Goal: Check status: Verify the current state of an ongoing process or item

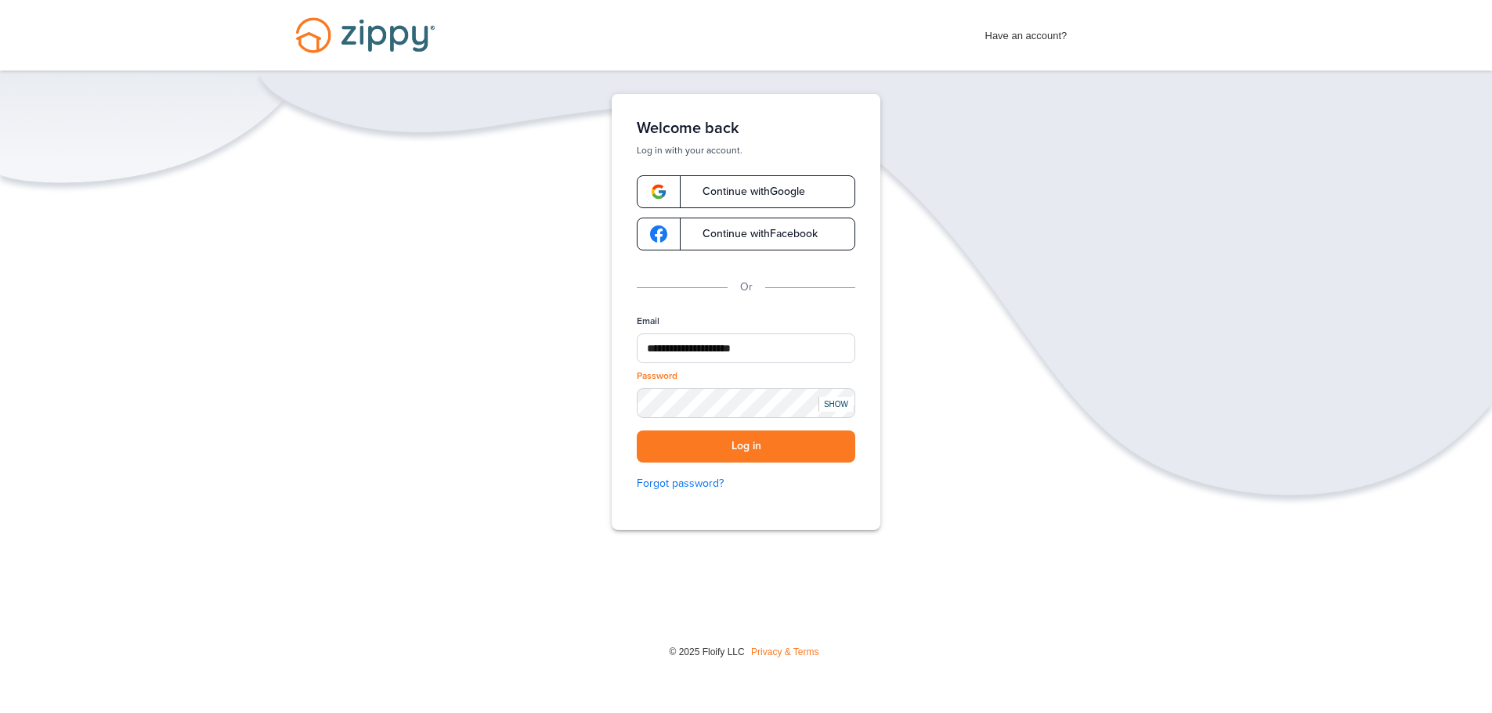
click at [637, 431] on button "Log in" at bounding box center [746, 447] width 218 height 32
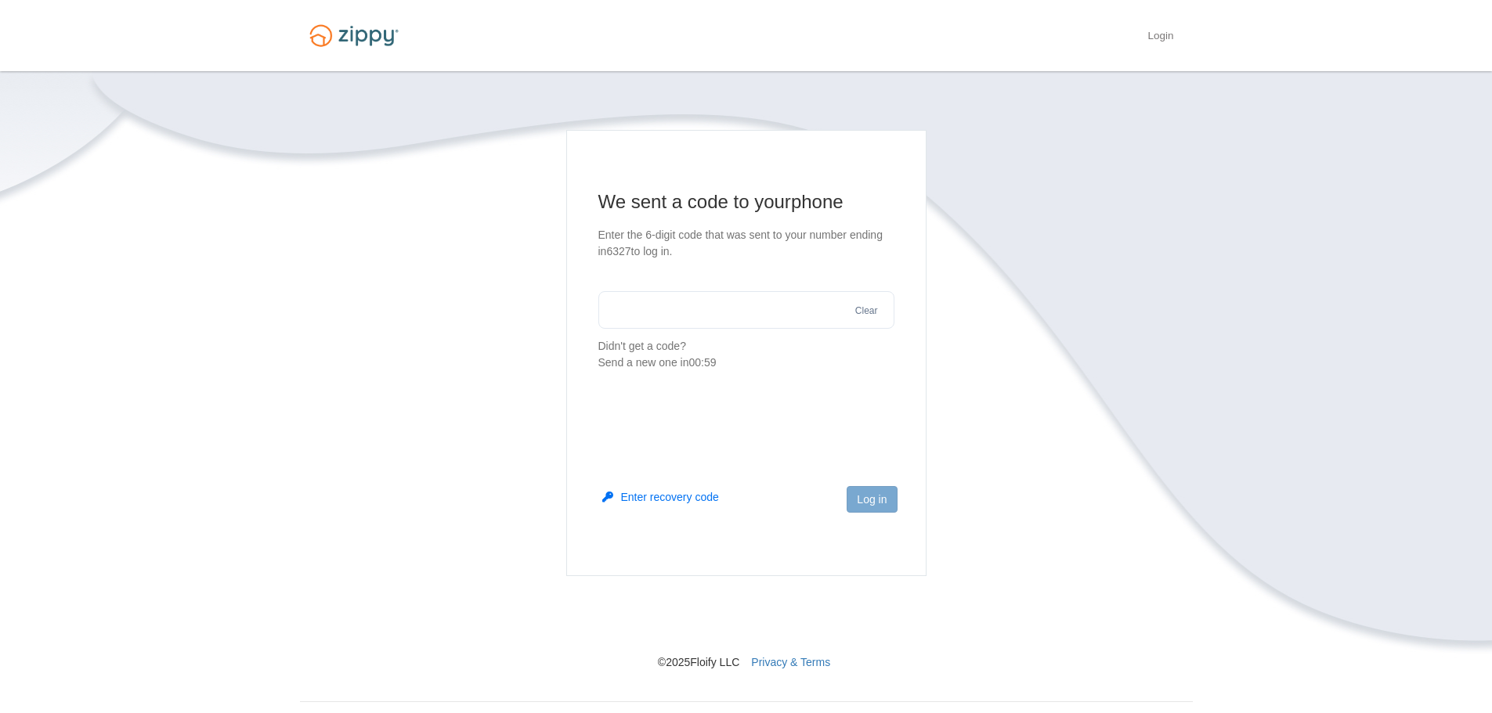
click at [672, 319] on input "text" at bounding box center [746, 310] width 296 height 38
type input "******"
click at [864, 493] on button "Log in" at bounding box center [872, 499] width 50 height 27
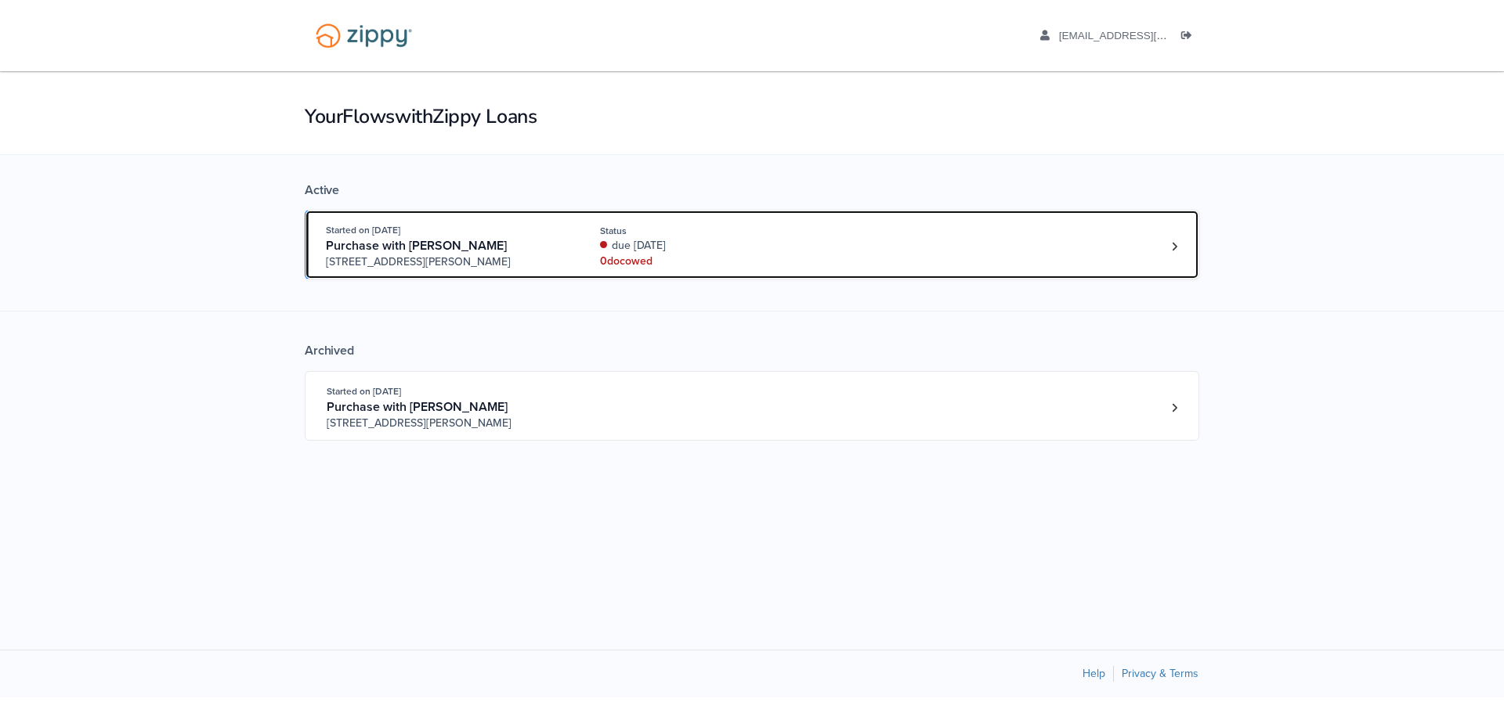
click at [735, 254] on div "0 doc owed" at bounding box center [704, 262] width 209 height 16
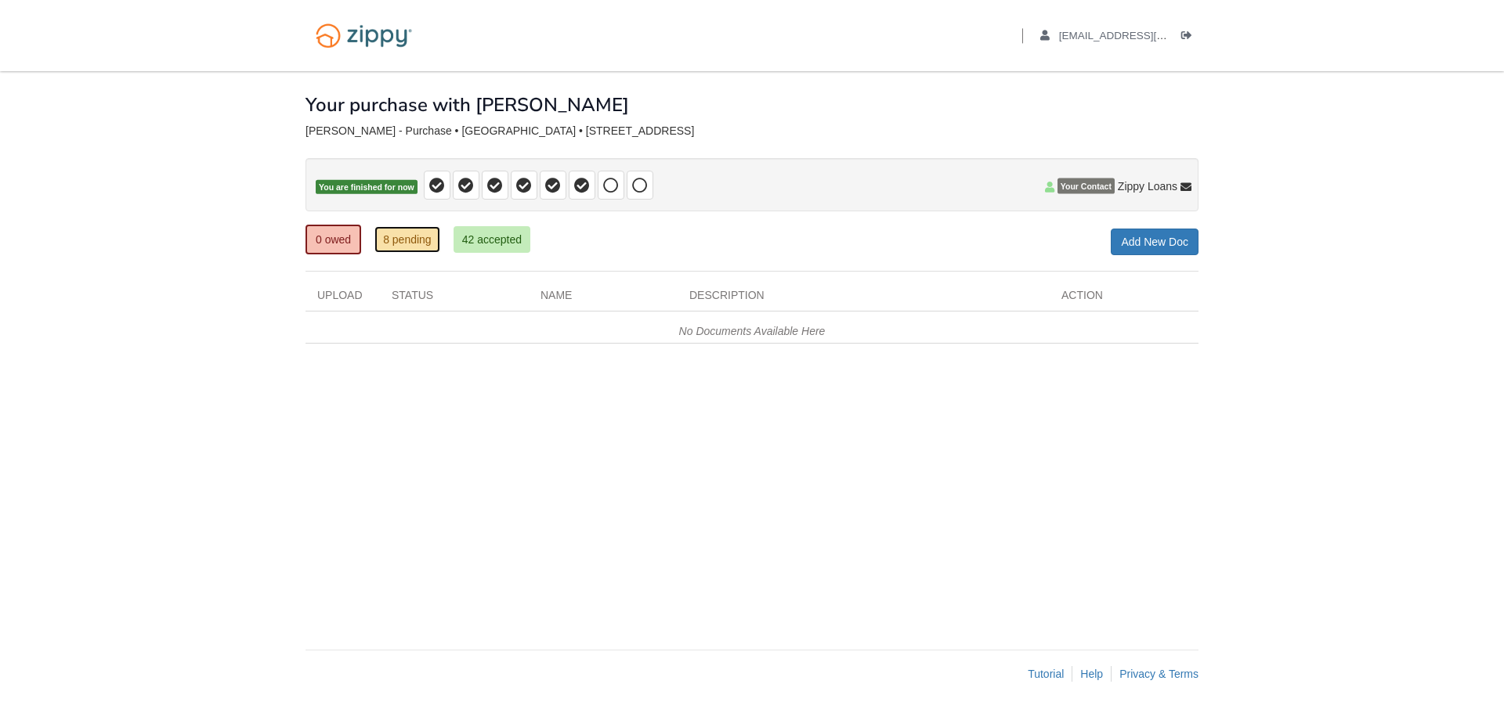
click at [385, 239] on link "8 pending" at bounding box center [407, 239] width 66 height 27
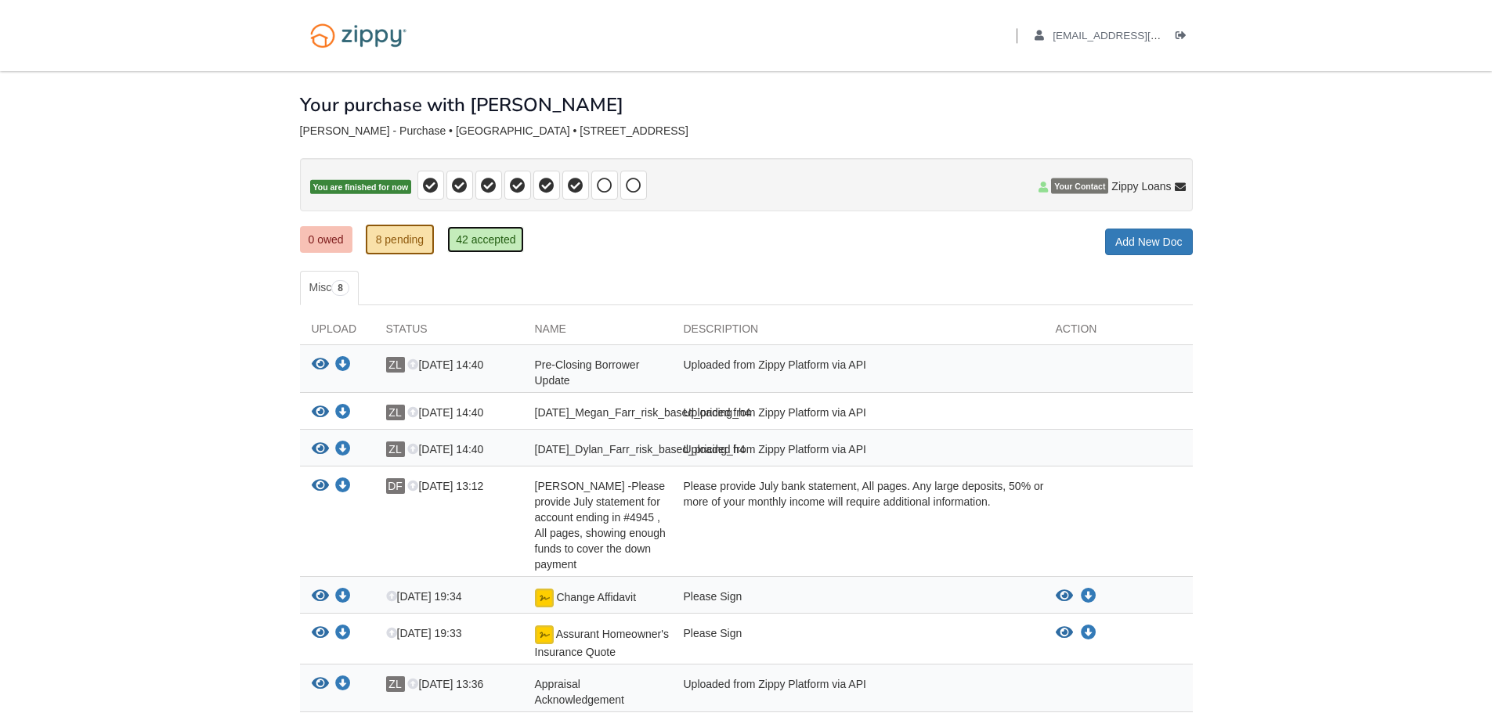
click at [470, 230] on link "42 accepted" at bounding box center [485, 239] width 77 height 27
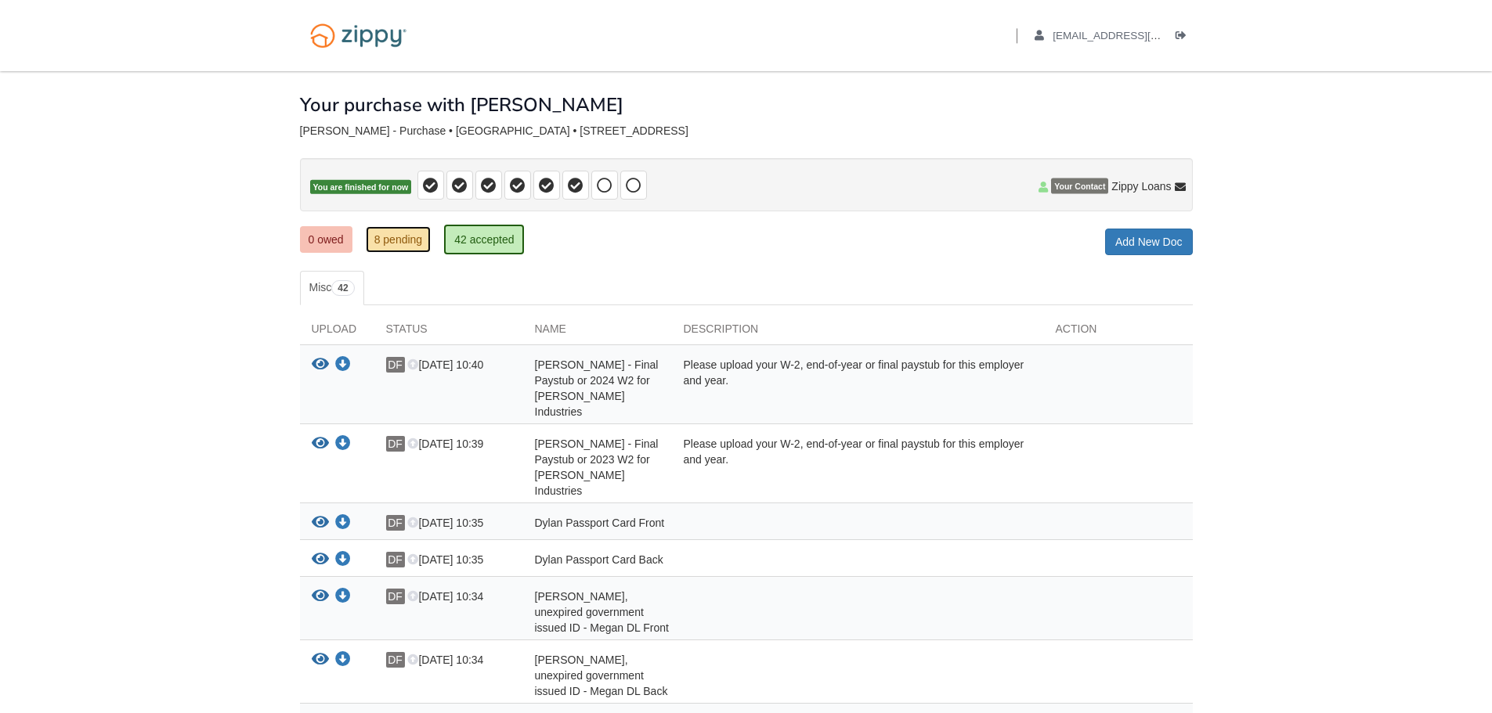
click at [412, 245] on link "8 pending" at bounding box center [399, 239] width 66 height 27
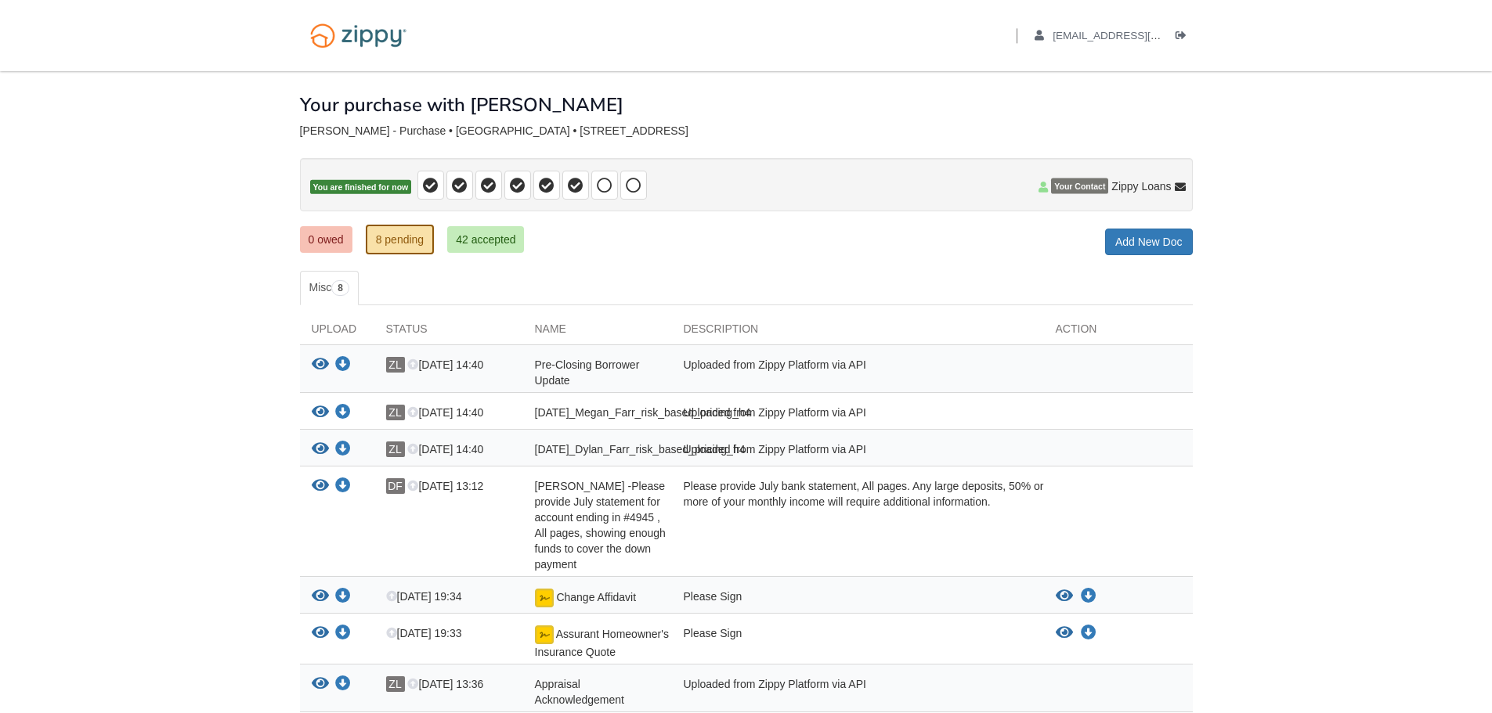
scroll to position [78, 0]
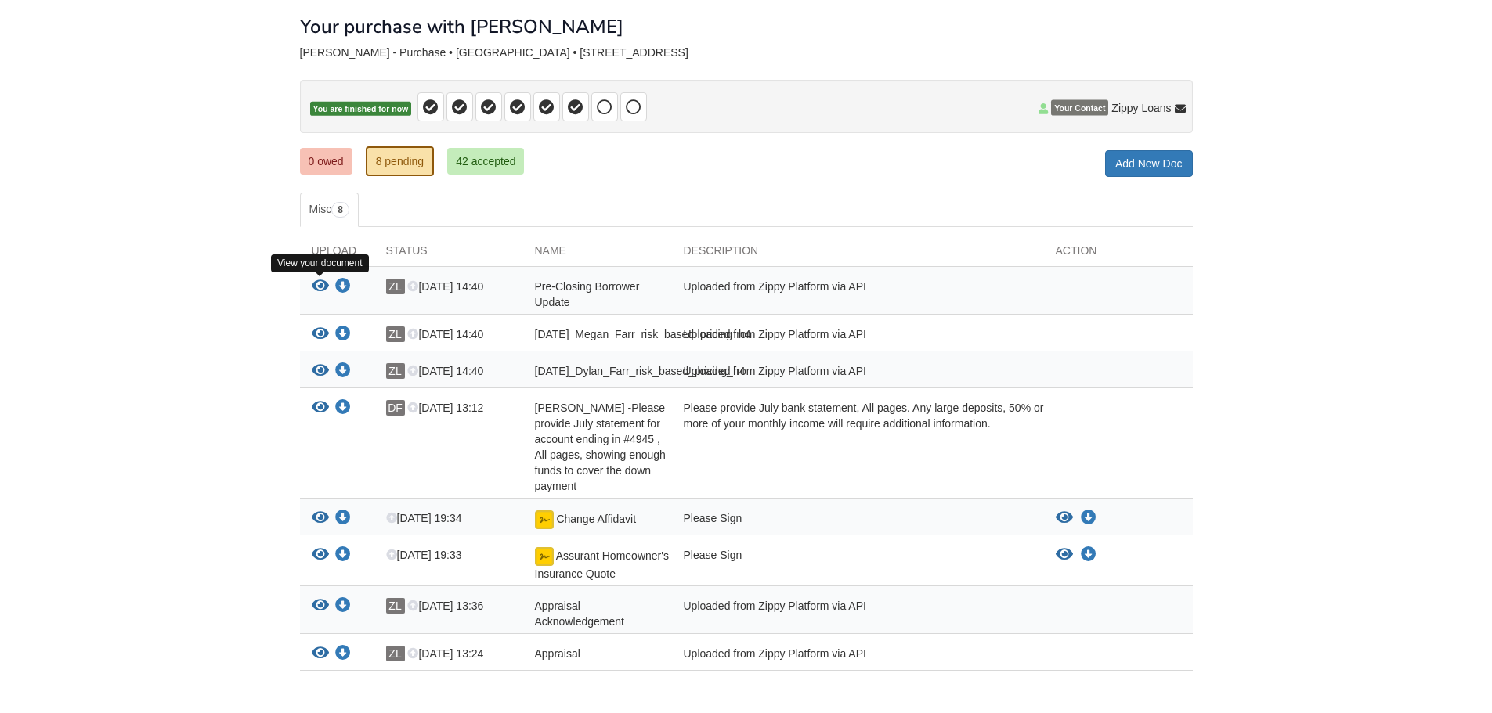
click at [326, 287] on icon "View Pre-Closing Borrower Update" at bounding box center [320, 287] width 17 height 16
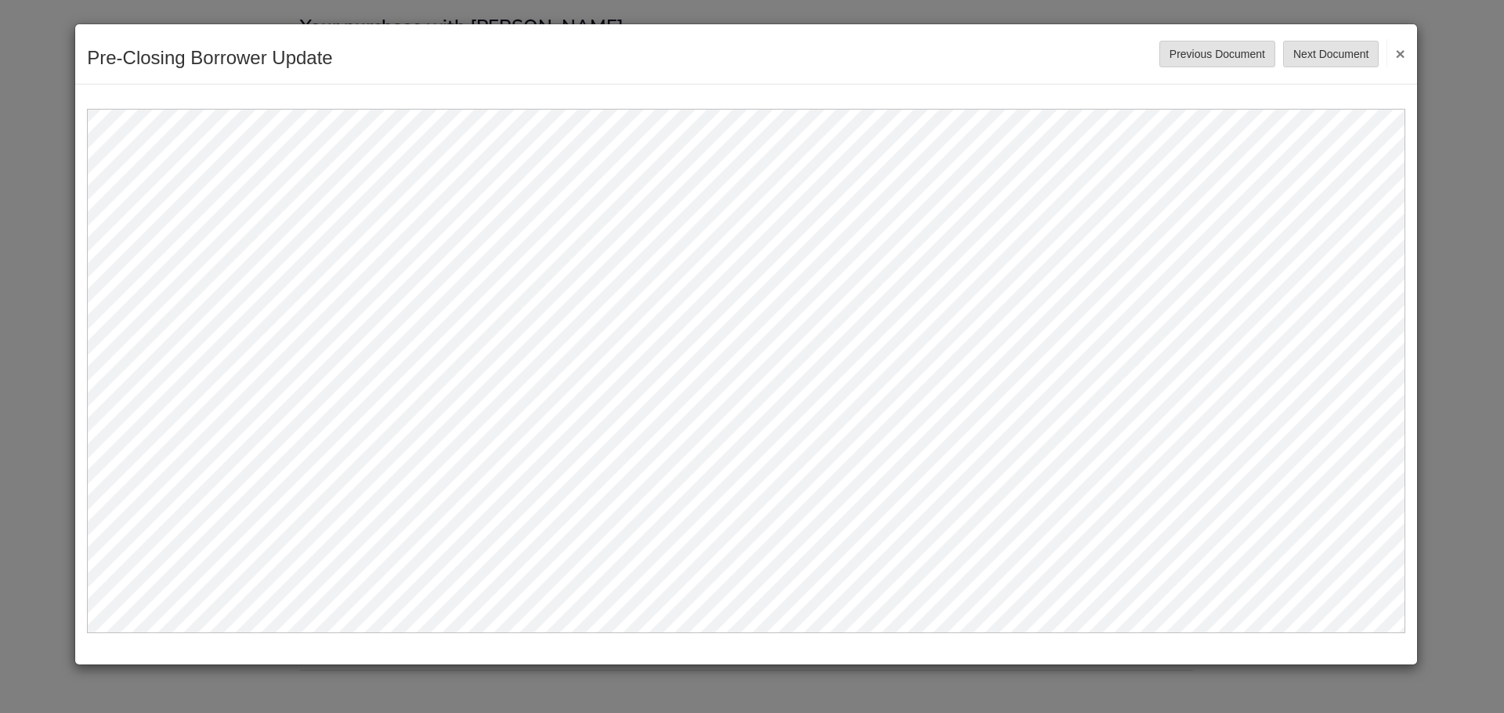
click at [1403, 59] on button "×" at bounding box center [1395, 53] width 18 height 28
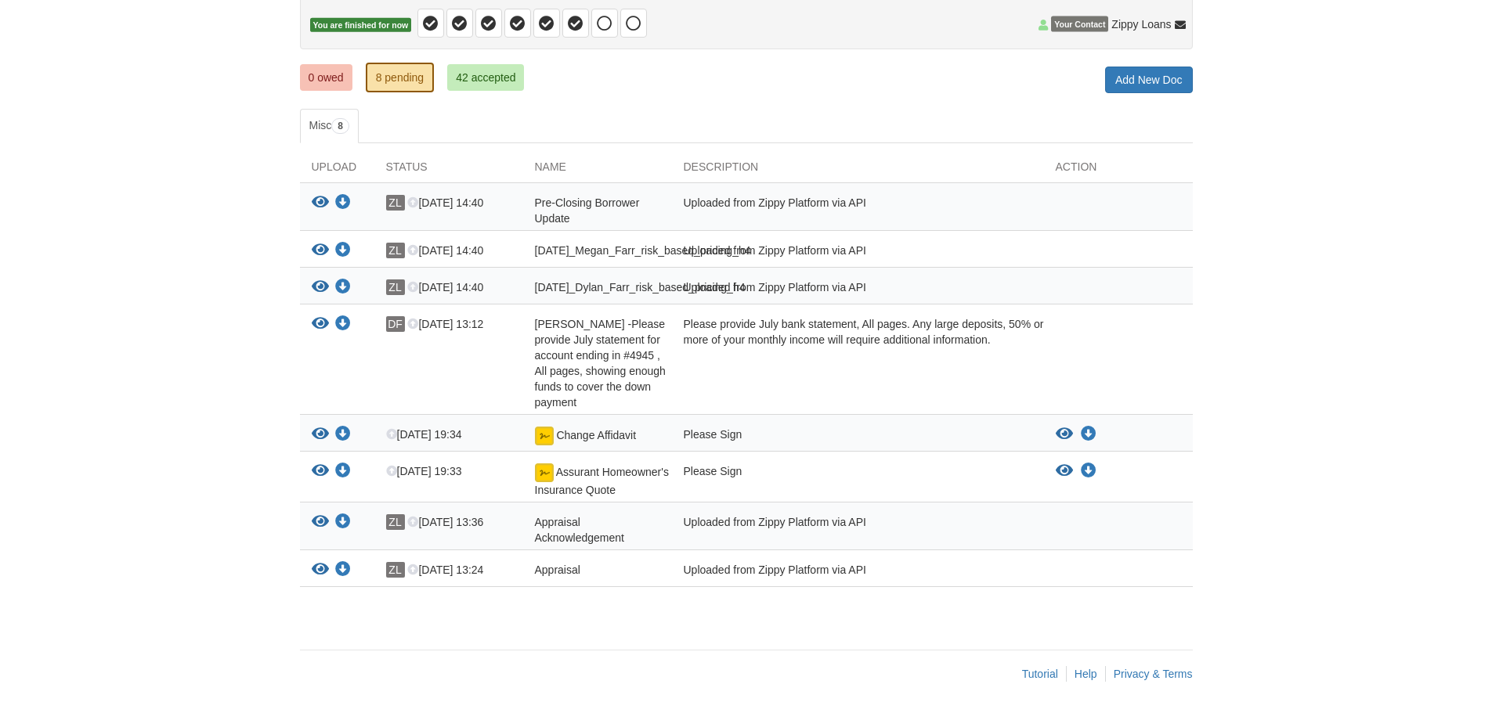
scroll to position [168, 0]
click at [318, 471] on icon "View Assurant Homeowner's Insurance Quote" at bounding box center [320, 472] width 17 height 16
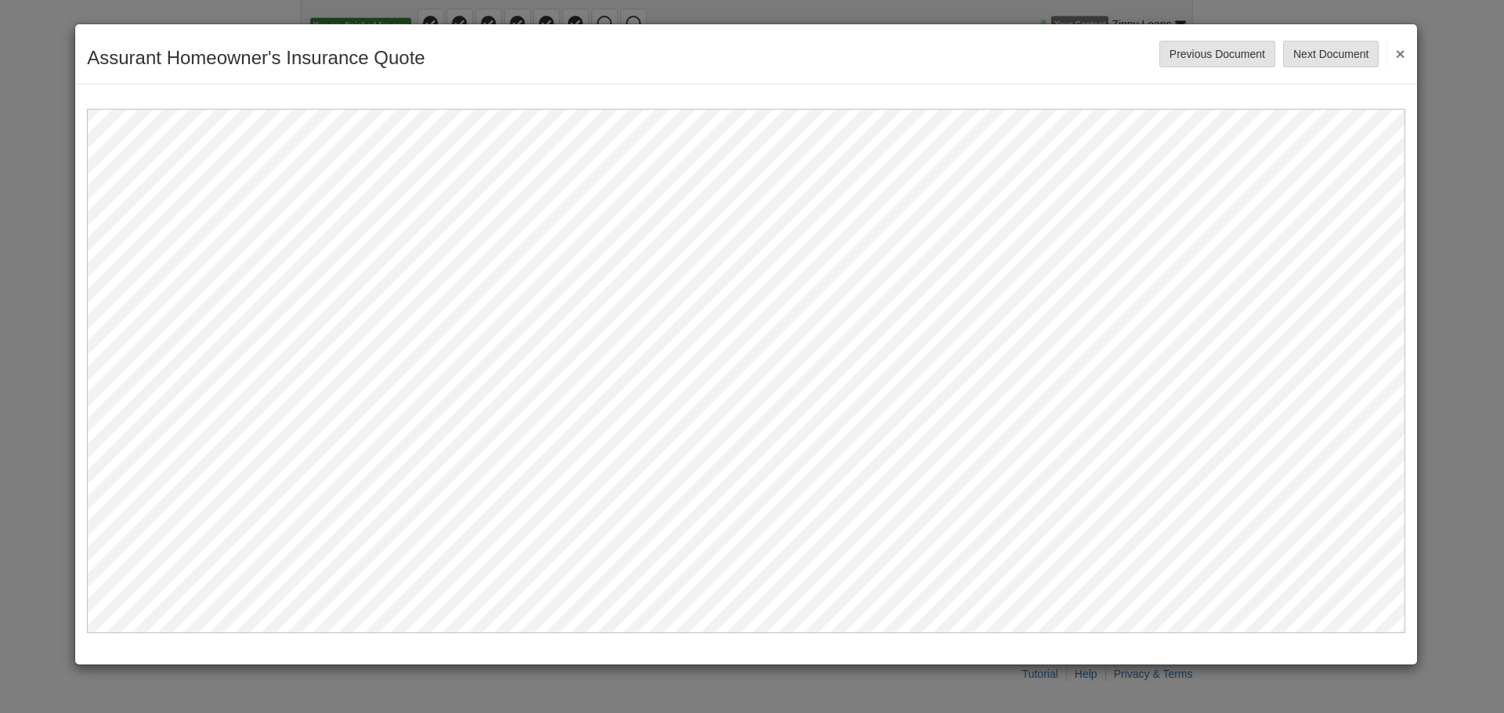
click at [1400, 49] on button "×" at bounding box center [1395, 53] width 18 height 28
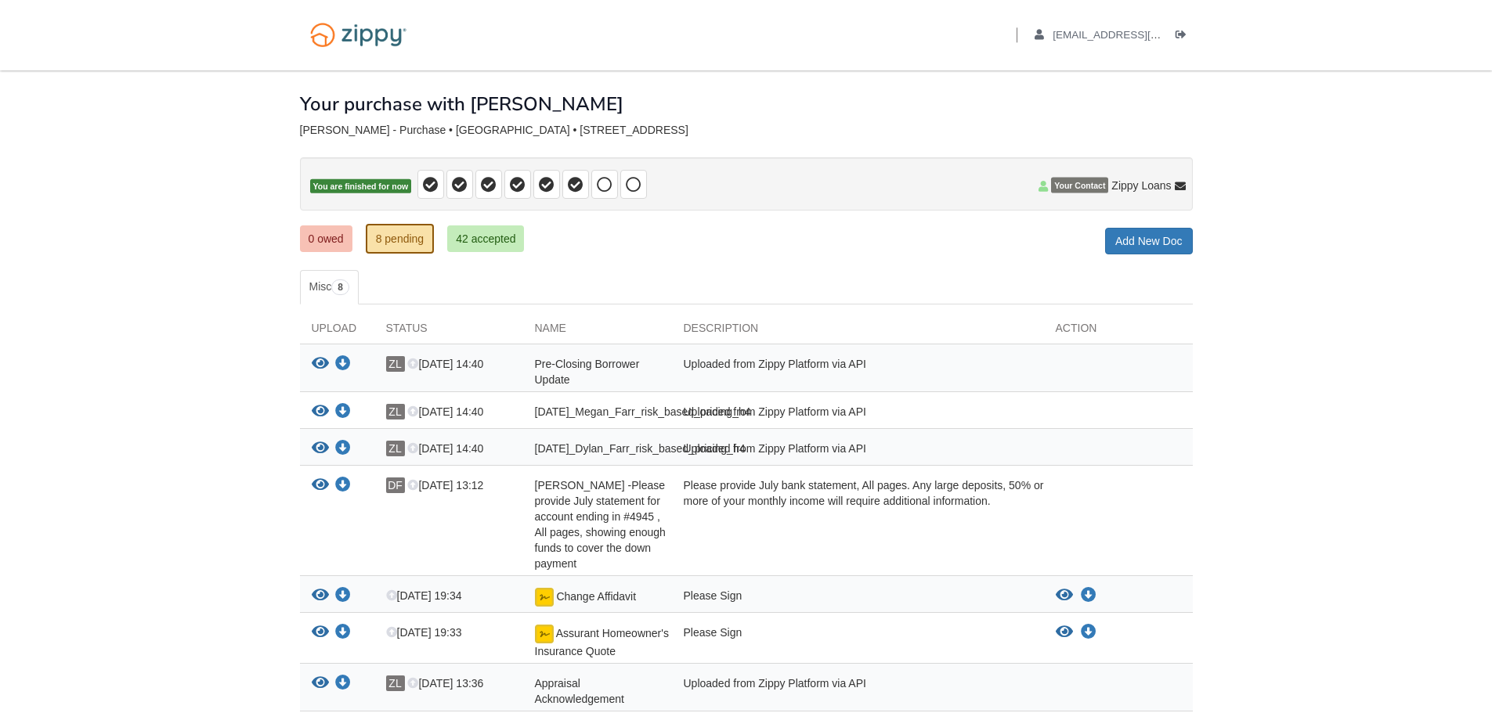
scroll to position [0, 0]
